Goal: Task Accomplishment & Management: Manage account settings

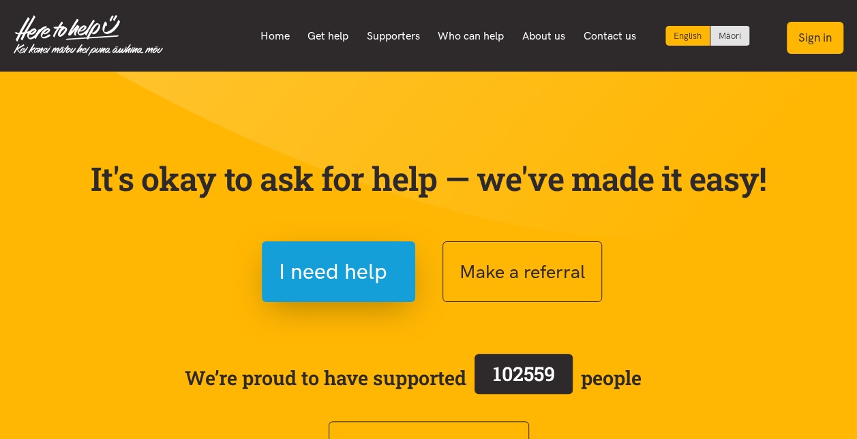
click at [820, 36] on button "Sign in" at bounding box center [815, 38] width 57 height 32
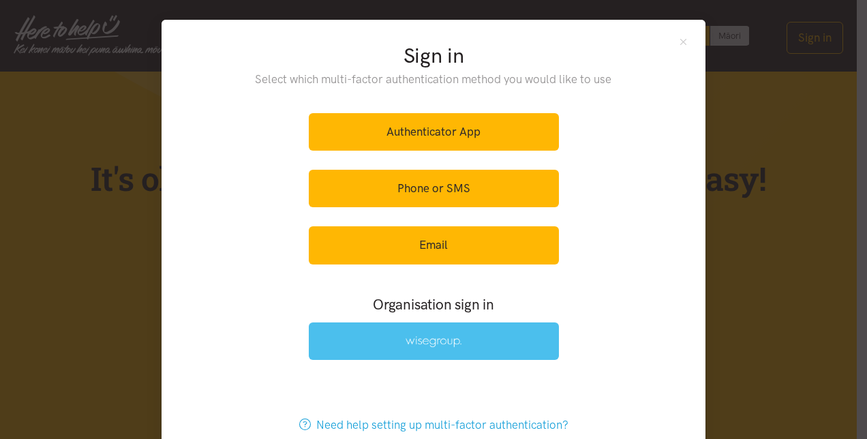
click at [438, 340] on img at bounding box center [434, 342] width 56 height 12
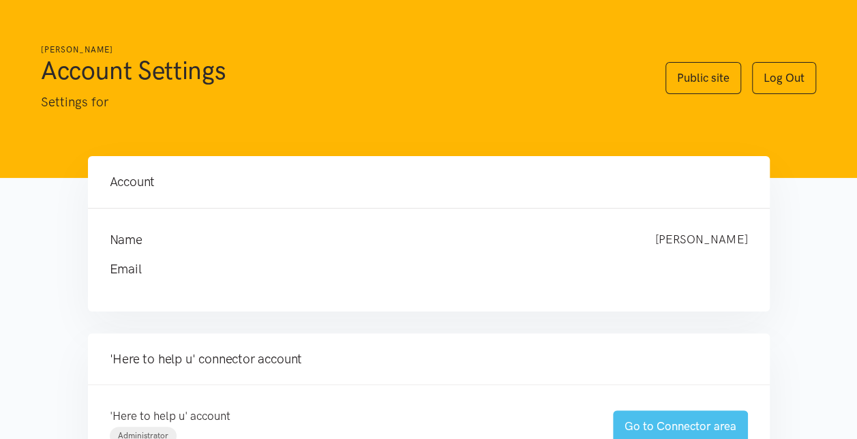
click at [680, 425] on link "Go to Connector area" at bounding box center [680, 426] width 135 height 32
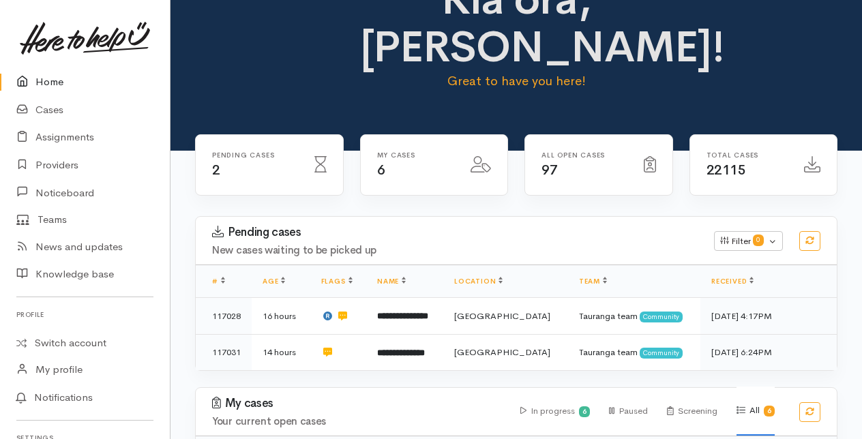
scroll to position [68, 0]
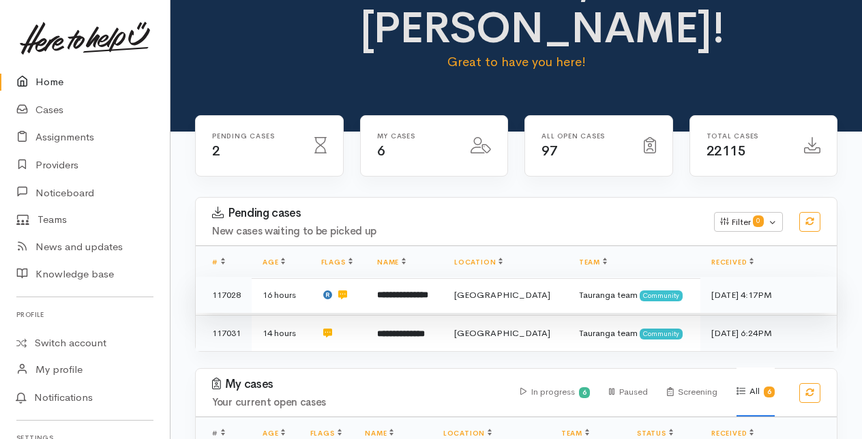
click at [414, 297] on b "**********" at bounding box center [402, 294] width 51 height 9
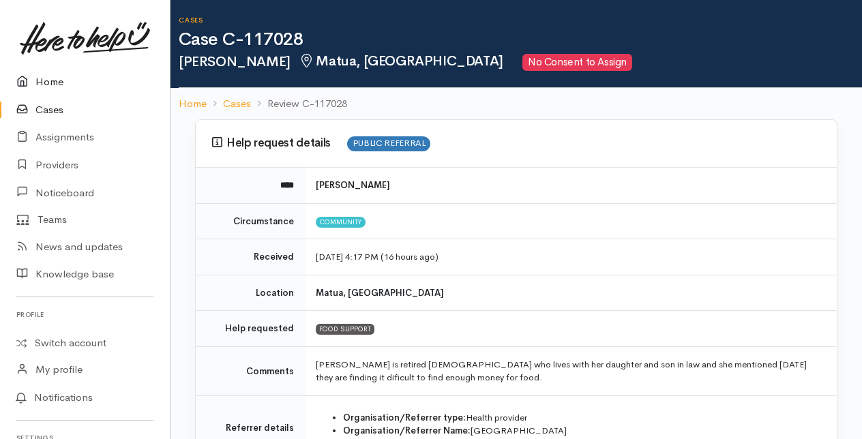
click at [44, 81] on link "Home" at bounding box center [85, 82] width 170 height 28
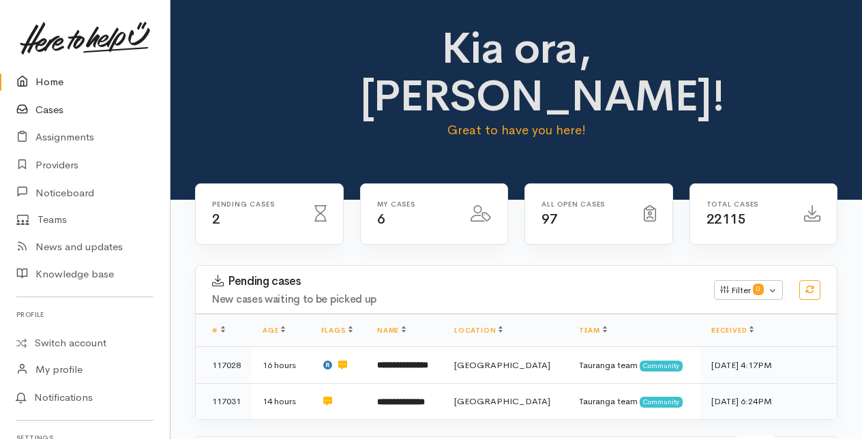
click at [44, 108] on link "Cases" at bounding box center [85, 110] width 170 height 28
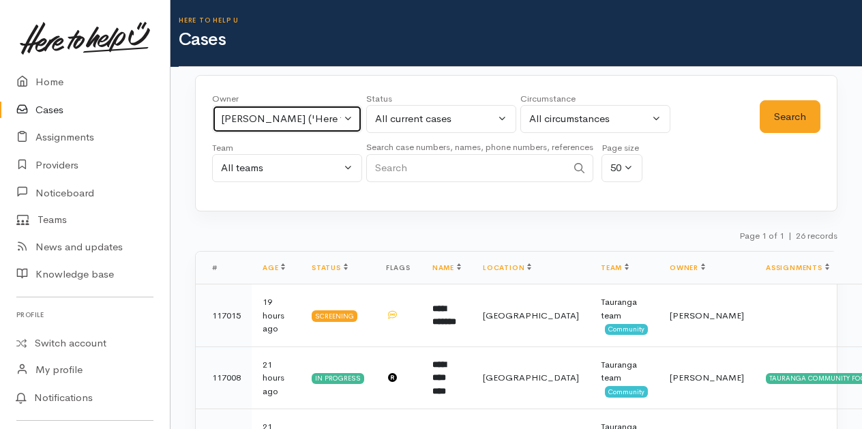
click at [346, 119] on button "Malia Stowers ('Here to help u')" at bounding box center [287, 119] width 150 height 28
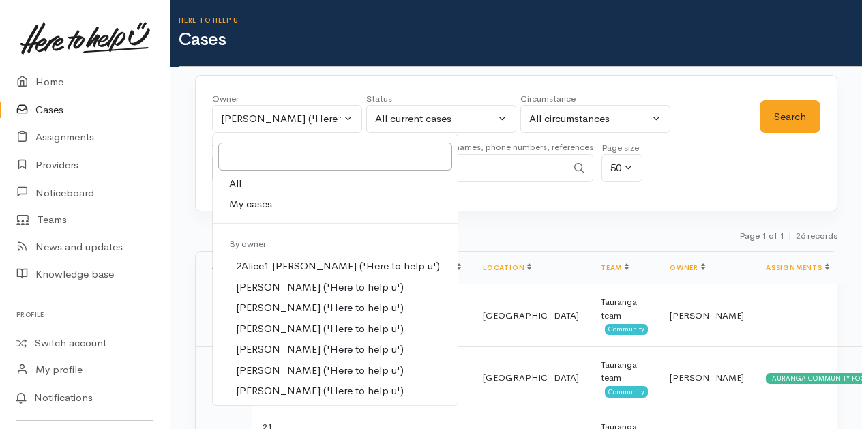
click at [240, 201] on span "My cases" at bounding box center [250, 204] width 43 height 16
select select "205"
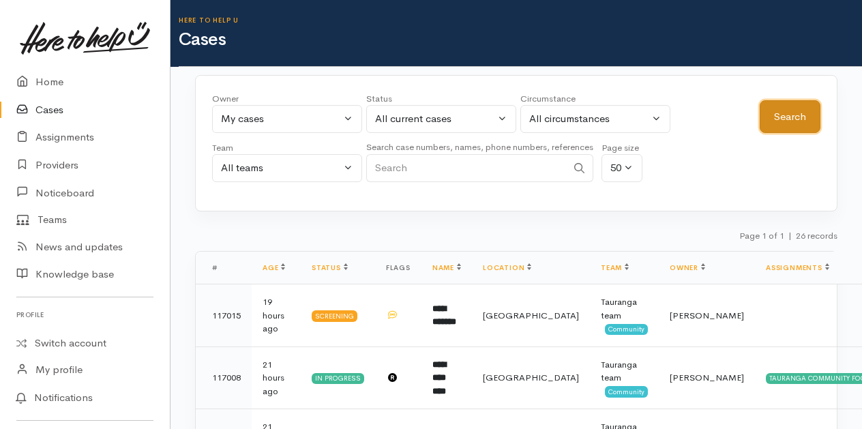
click at [793, 112] on button "Search" at bounding box center [790, 116] width 61 height 33
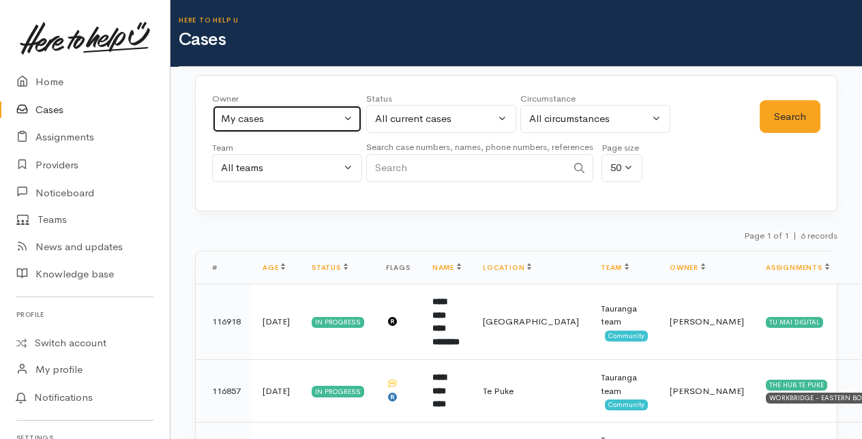
click at [354, 116] on button "My cases" at bounding box center [287, 119] width 150 height 28
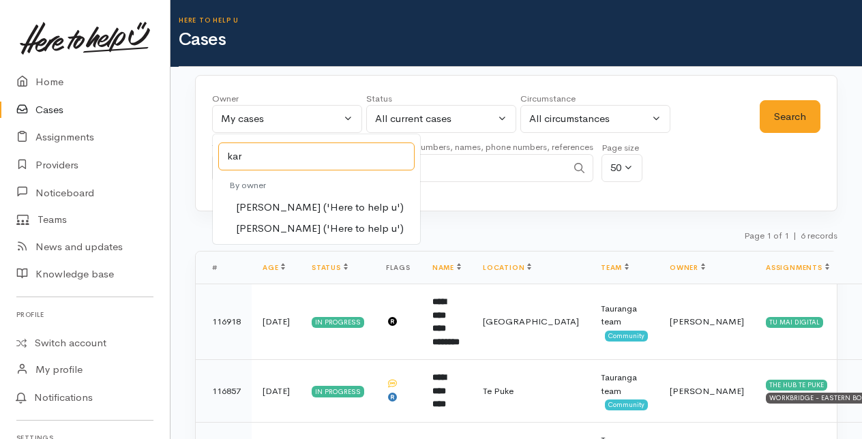
type input "kar"
click at [256, 200] on span "[PERSON_NAME] ('Here to help u')" at bounding box center [320, 208] width 168 height 16
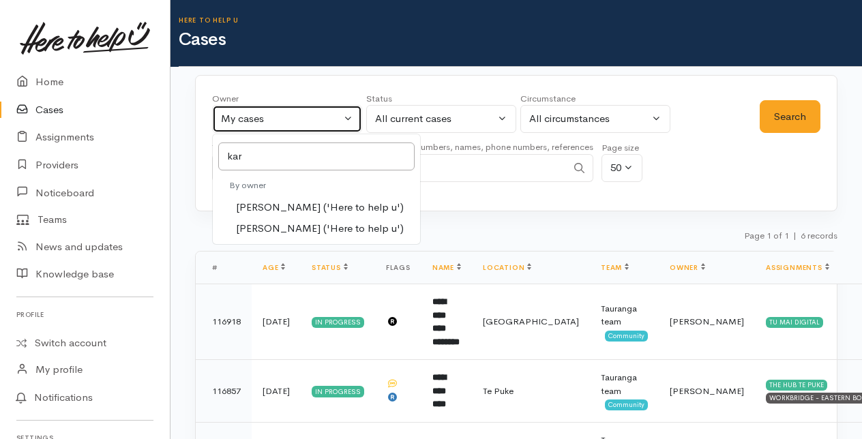
select select "435"
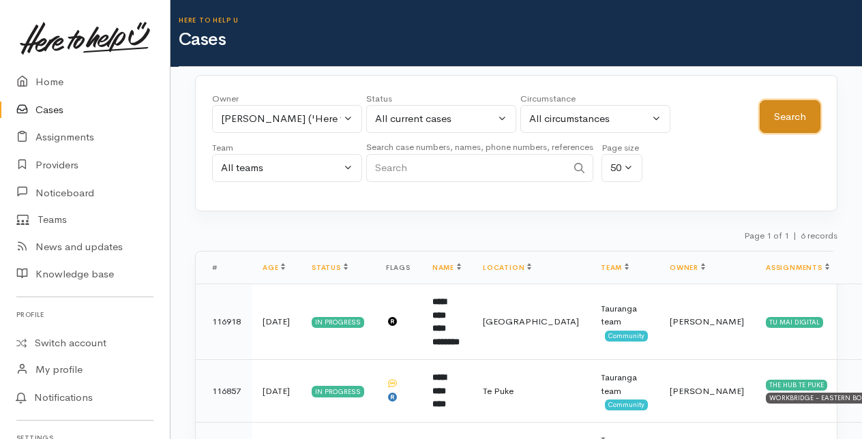
click at [794, 106] on button "Search" at bounding box center [790, 116] width 61 height 33
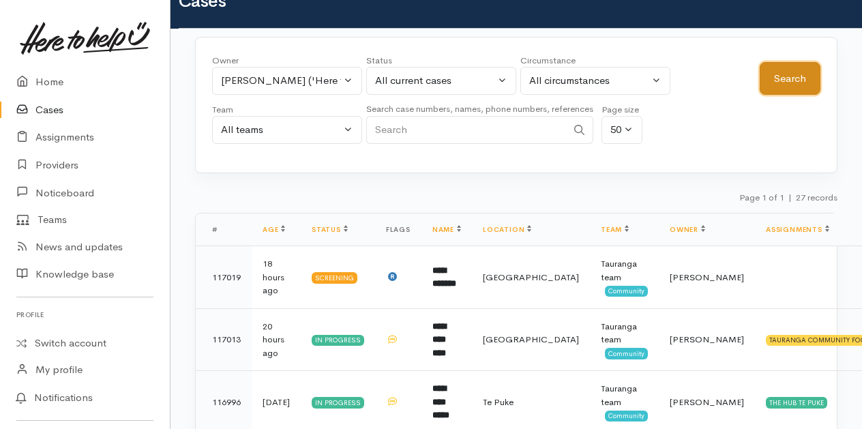
scroll to position [136, 0]
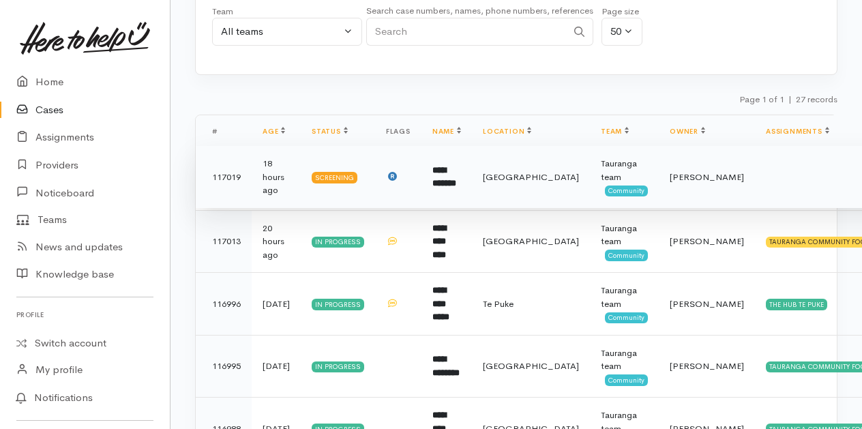
click at [452, 180] on b "**********" at bounding box center [444, 177] width 24 height 22
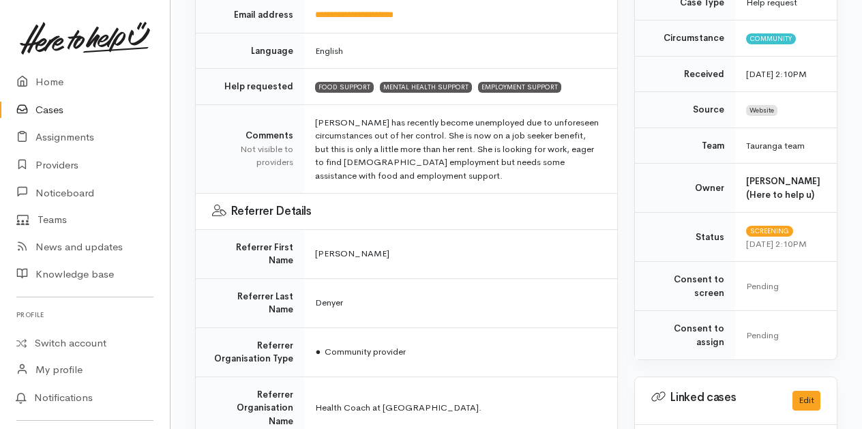
scroll to position [409, 0]
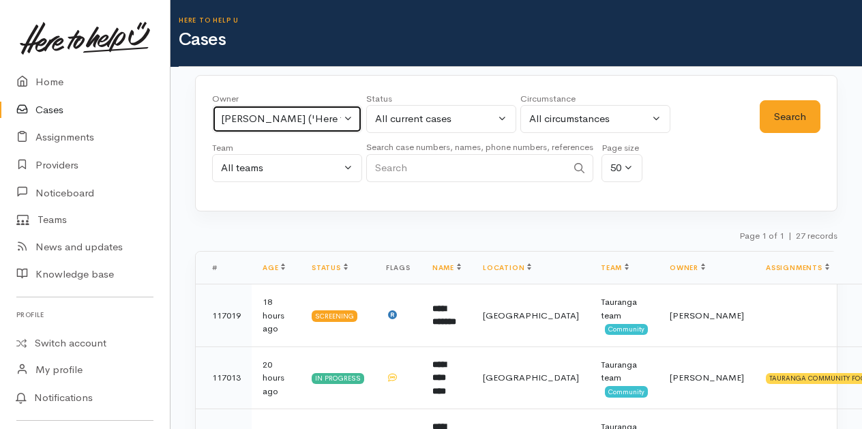
click at [344, 112] on button "[PERSON_NAME] ('Here to help u')" at bounding box center [287, 119] width 150 height 28
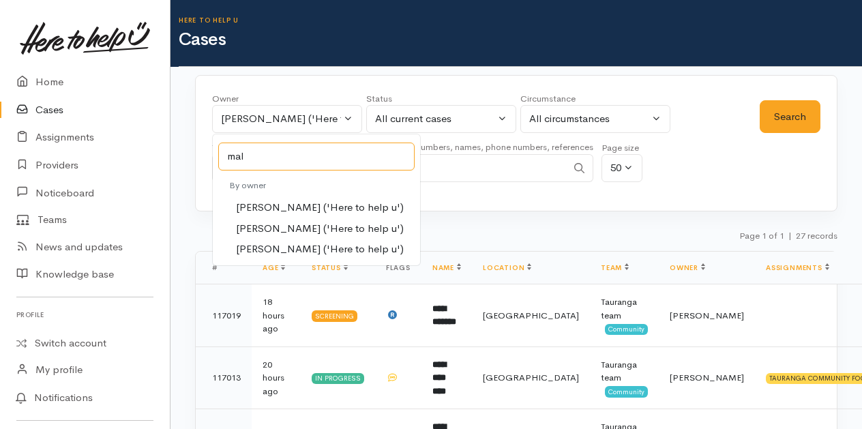
type input "mal"
click at [260, 225] on span "[PERSON_NAME] ('Here to help u')" at bounding box center [320, 229] width 168 height 16
select select "1613"
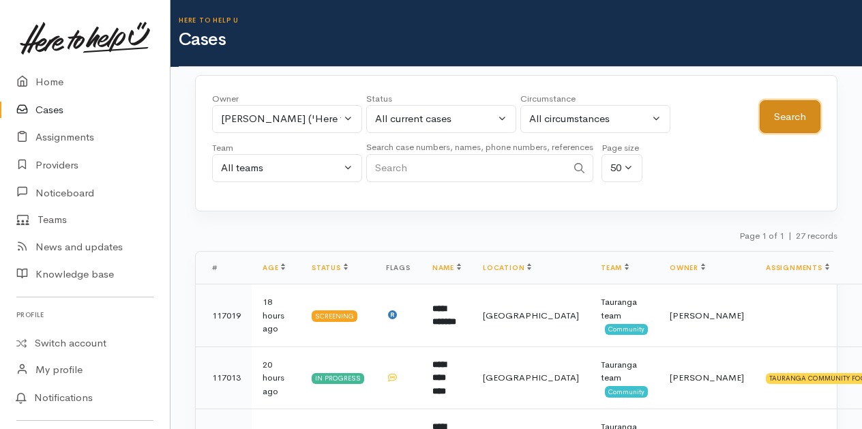
click at [800, 123] on button "Search" at bounding box center [790, 116] width 61 height 33
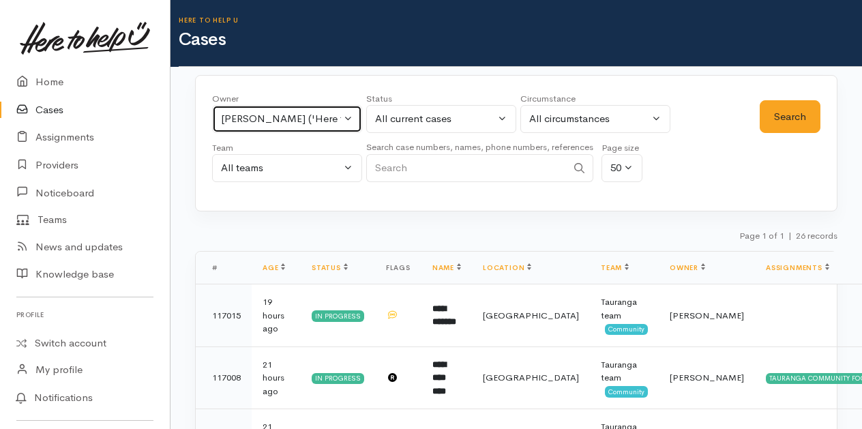
click at [352, 118] on button "Malia Stowers ('Here to help u')" at bounding box center [287, 119] width 150 height 28
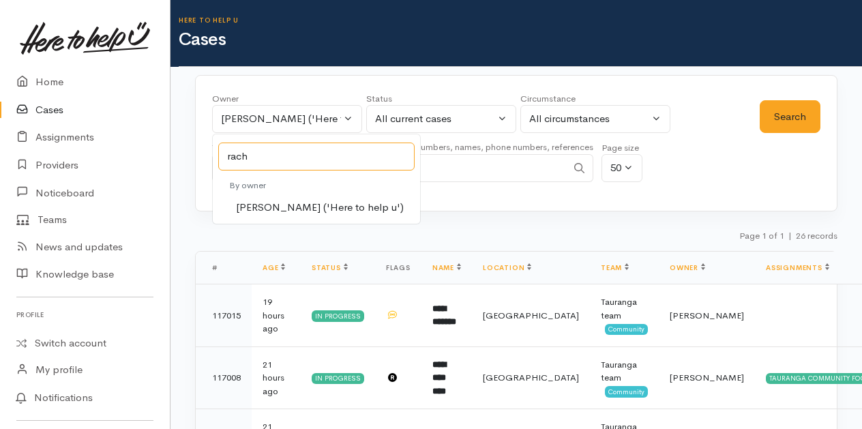
type input "rach"
click at [273, 200] on span "Rachel Proctor ('Here to help u')" at bounding box center [320, 208] width 168 height 16
select select "1612"
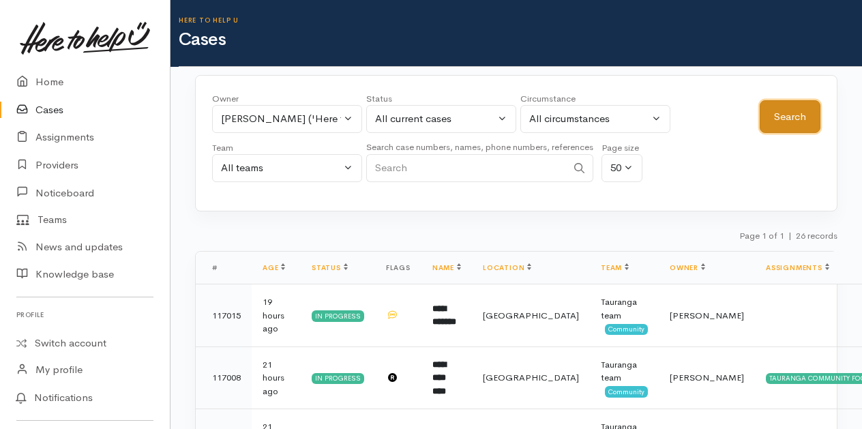
click at [777, 110] on button "Search" at bounding box center [790, 116] width 61 height 33
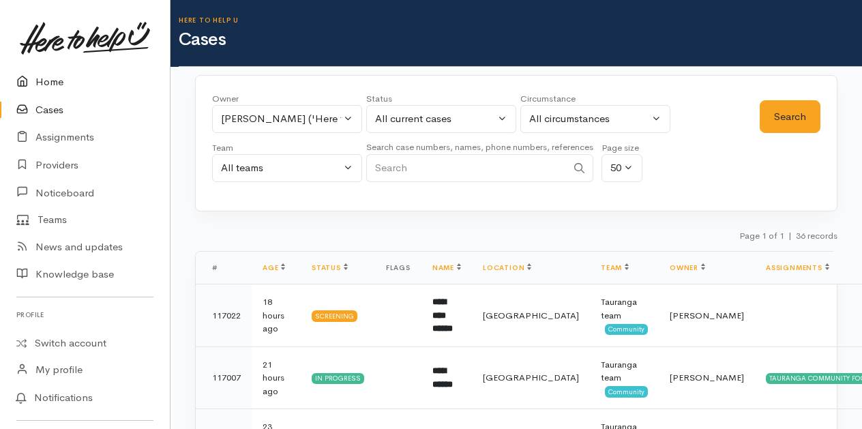
click at [56, 79] on link "Home" at bounding box center [85, 82] width 170 height 28
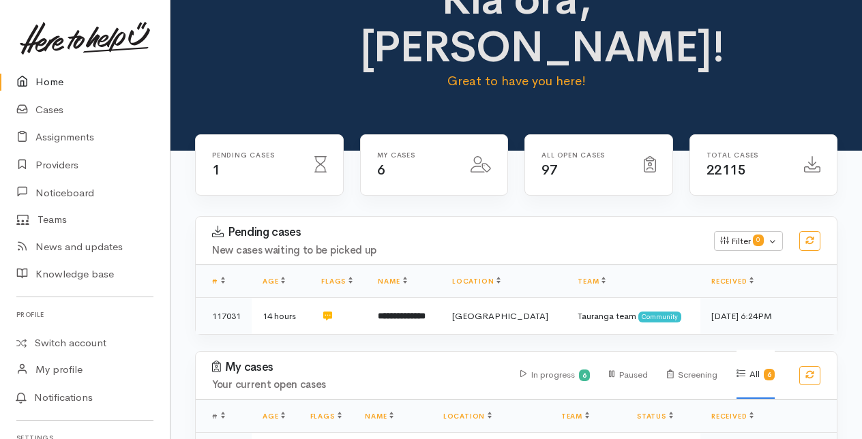
scroll to position [68, 0]
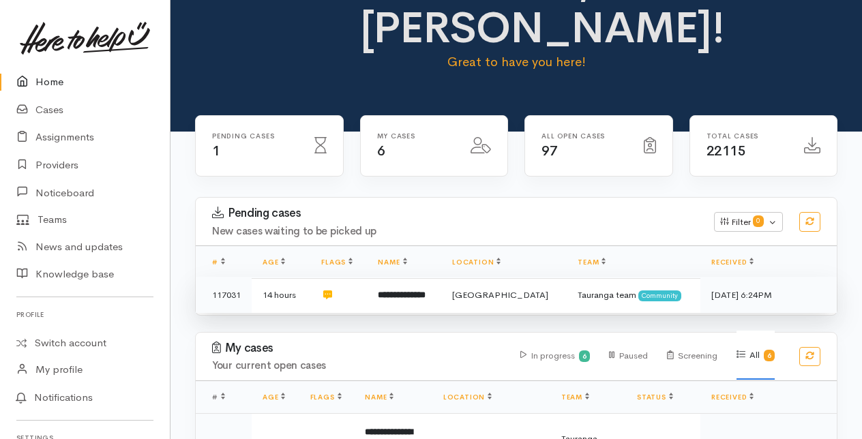
click at [425, 293] on b "**********" at bounding box center [402, 294] width 48 height 9
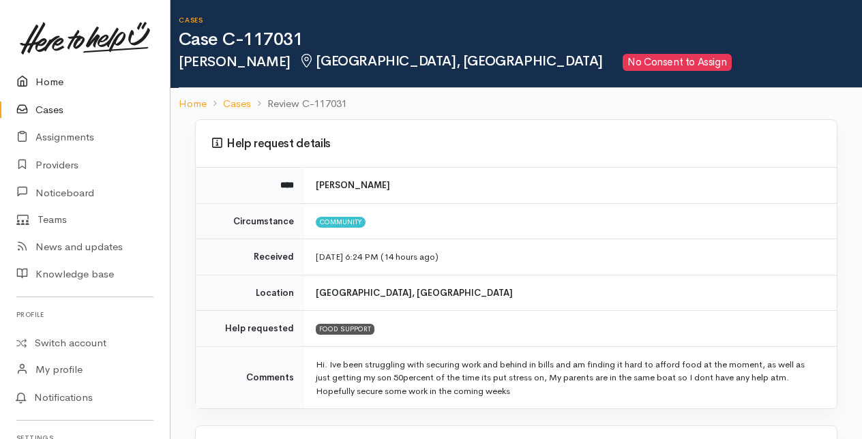
click at [41, 80] on link "Home" at bounding box center [85, 82] width 170 height 28
